Goal: Entertainment & Leisure: Consume media (video, audio)

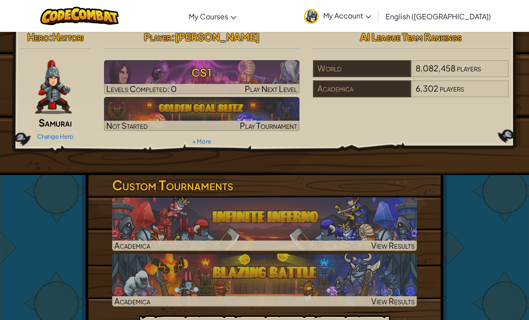
scroll to position [3, 0]
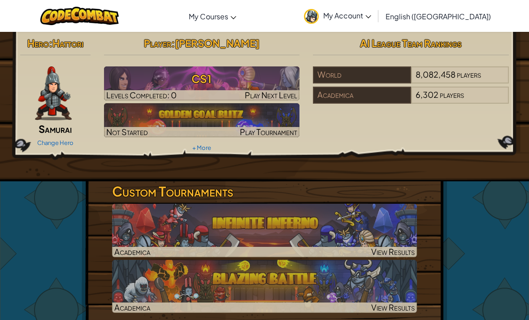
click at [340, 230] on img at bounding box center [264, 230] width 305 height 53
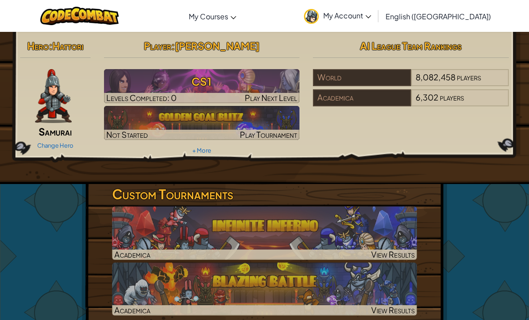
click at [344, 223] on img at bounding box center [264, 232] width 305 height 53
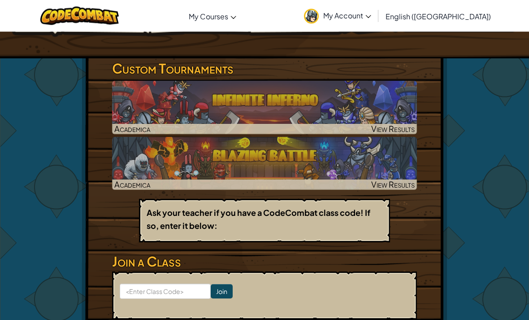
scroll to position [130, 0]
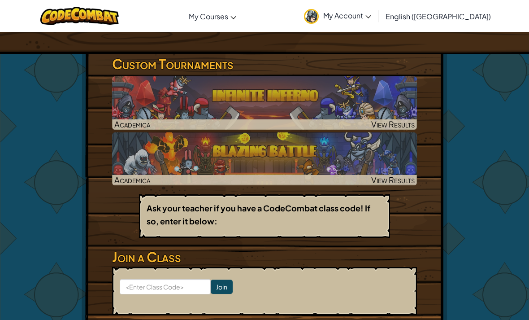
click at [361, 110] on img at bounding box center [264, 102] width 305 height 53
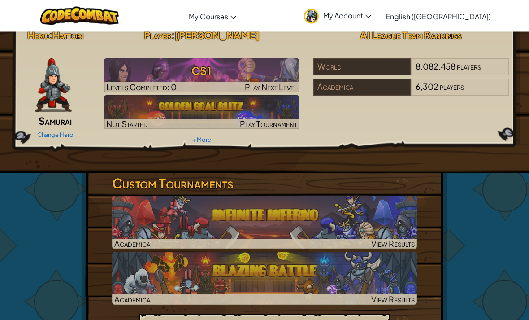
scroll to position [11, 0]
click at [364, 214] on img at bounding box center [264, 222] width 305 height 53
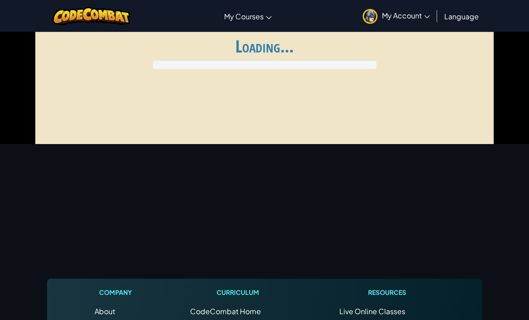
scroll to position [0, 0]
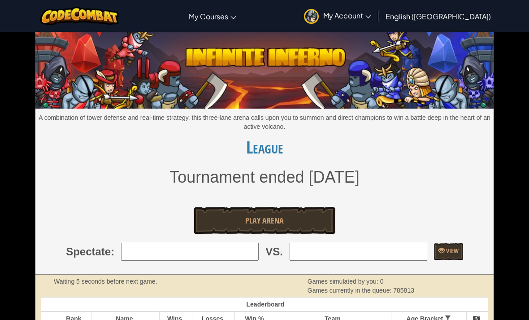
click at [298, 219] on link "Play Arena" at bounding box center [265, 220] width 142 height 27
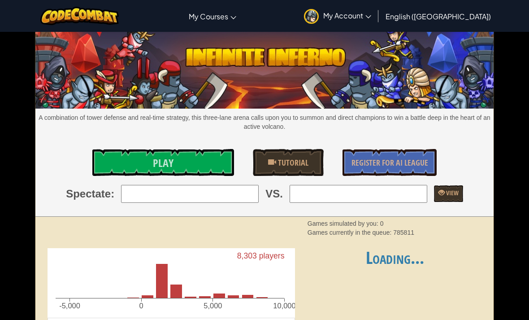
click at [191, 152] on link "Play" at bounding box center [163, 162] width 142 height 27
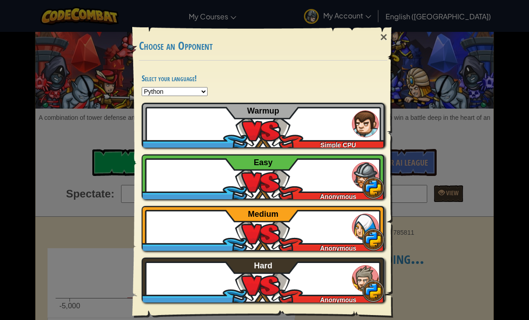
click at [196, 146] on span "IANH52" at bounding box center [188, 144] width 22 height 7
